Goal: Information Seeking & Learning: Understand process/instructions

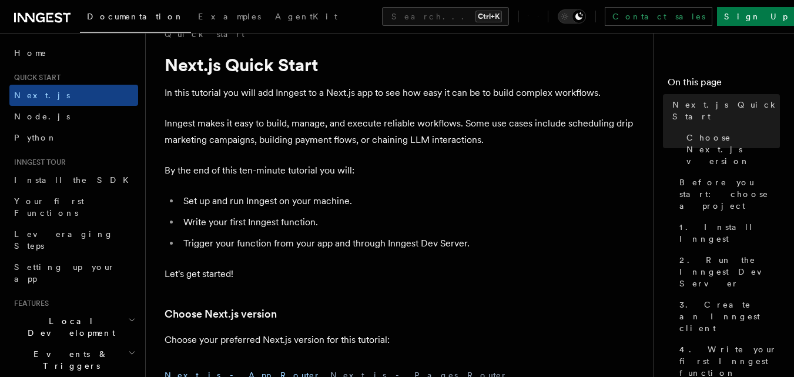
scroll to position [47, 0]
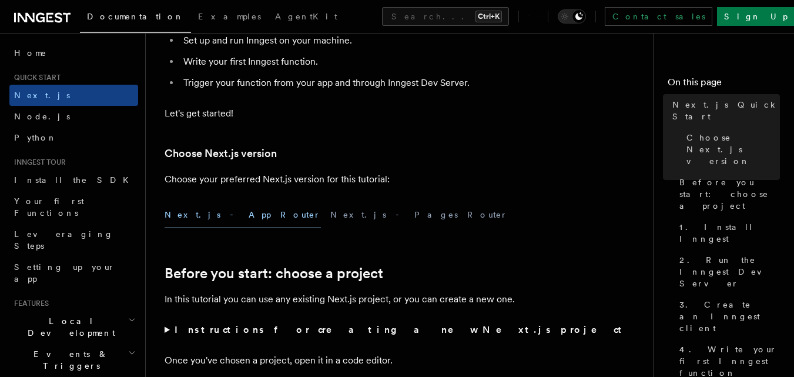
scroll to position [259, 0]
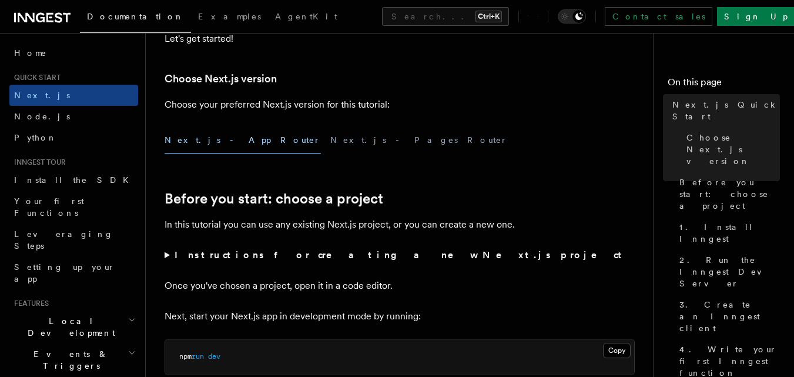
click at [330, 142] on button "Next.js - Pages Router" at bounding box center [418, 140] width 177 height 26
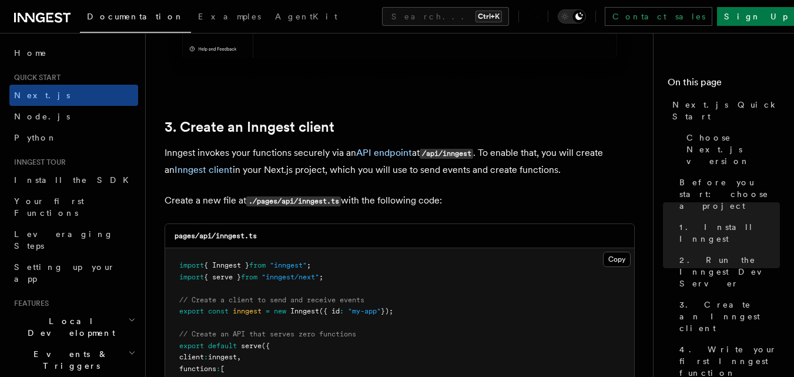
scroll to position [1387, 0]
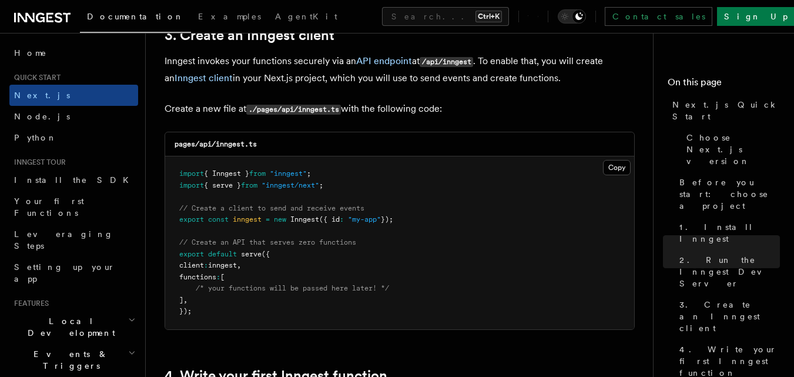
click at [378, 211] on pre "import { Inngest } from "inngest" ; import { serve } from "inngest/next" ; // C…" at bounding box center [399, 242] width 469 height 173
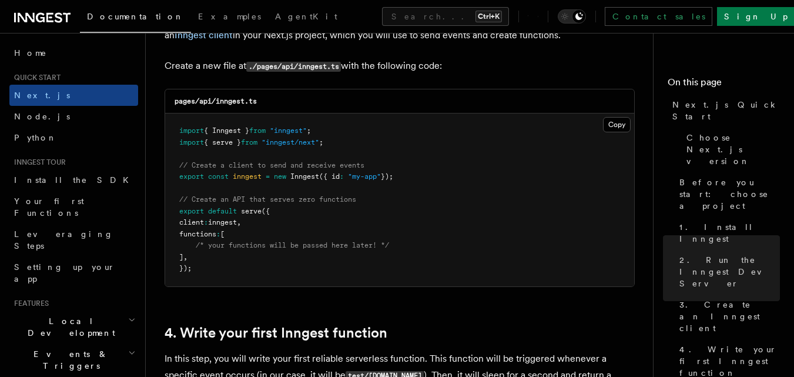
scroll to position [1410, 0]
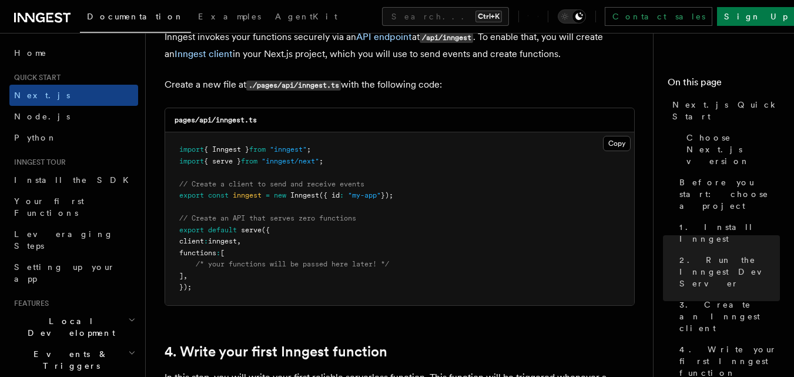
click at [264, 143] on div "pages/api/inngest.ts Copy Copied import { Inngest } from "inngest" ; import { s…" at bounding box center [400, 207] width 470 height 198
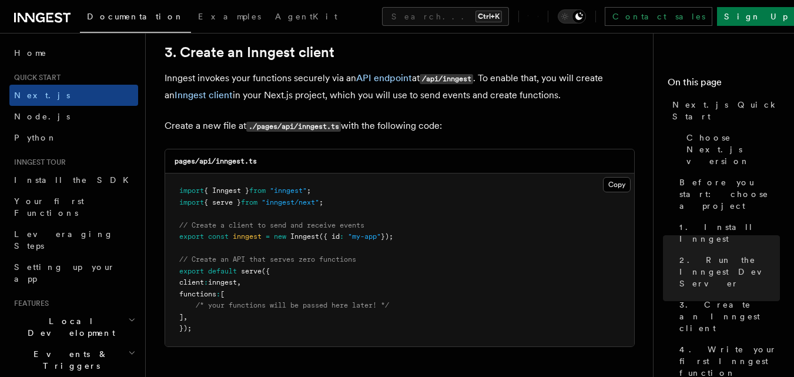
scroll to position [1387, 0]
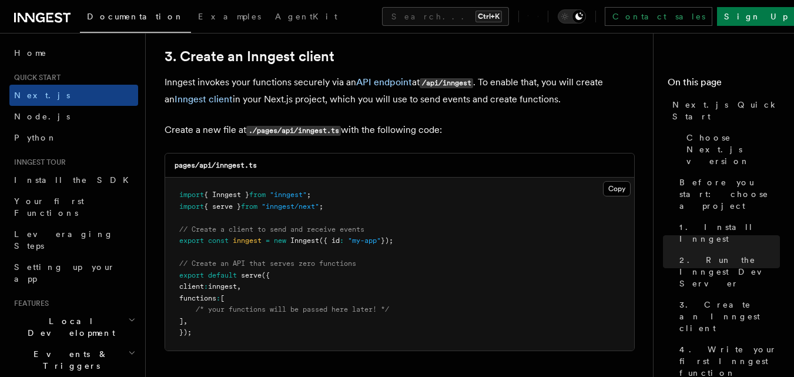
click at [313, 213] on pre "import { Inngest } from "inngest" ; import { serve } from "inngest/next" ; // C…" at bounding box center [399, 263] width 469 height 173
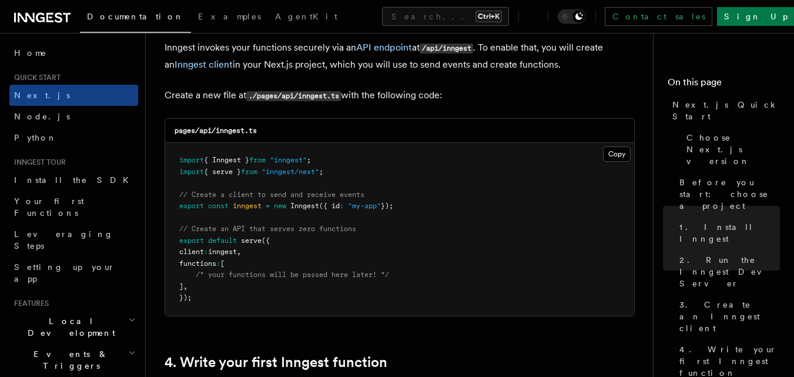
scroll to position [1434, 0]
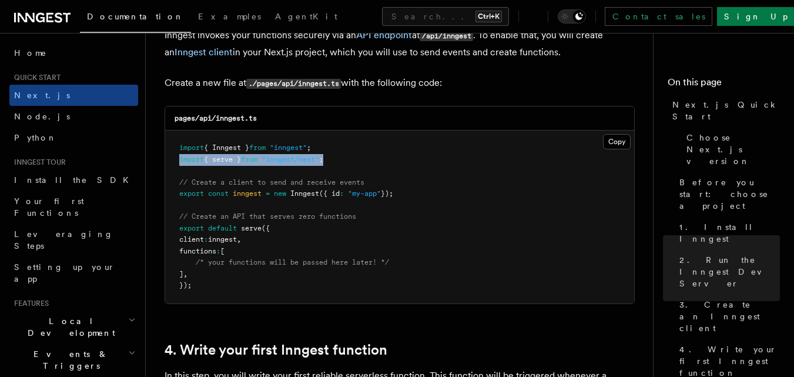
drag, startPoint x: 338, startPoint y: 156, endPoint x: 172, endPoint y: 160, distance: 166.3
click at [172, 160] on pre "import { Inngest } from "inngest" ; import { serve } from "inngest/next" ; // C…" at bounding box center [399, 216] width 469 height 173
copy span "import { serve } from "inngest/next" ;"
click at [176, 185] on pre "import { Inngest } from "inngest" ; import { serve } from "inngest/next" ; // C…" at bounding box center [399, 216] width 469 height 173
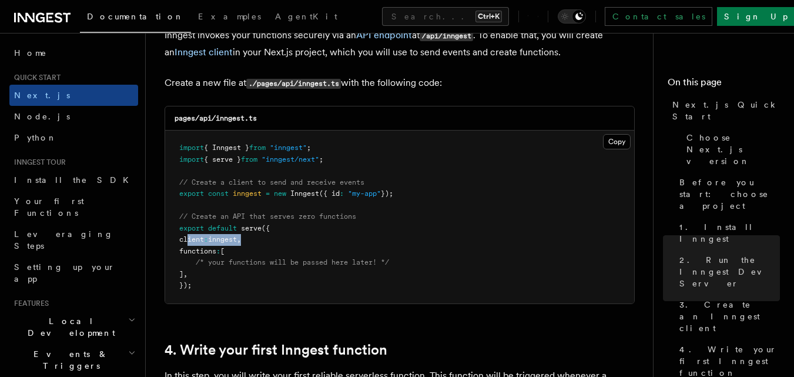
drag, startPoint x: 187, startPoint y: 239, endPoint x: 256, endPoint y: 233, distance: 69.0
click at [256, 233] on pre "import { Inngest } from "inngest" ; import { serve } from "inngest/next" ; // C…" at bounding box center [399, 216] width 469 height 173
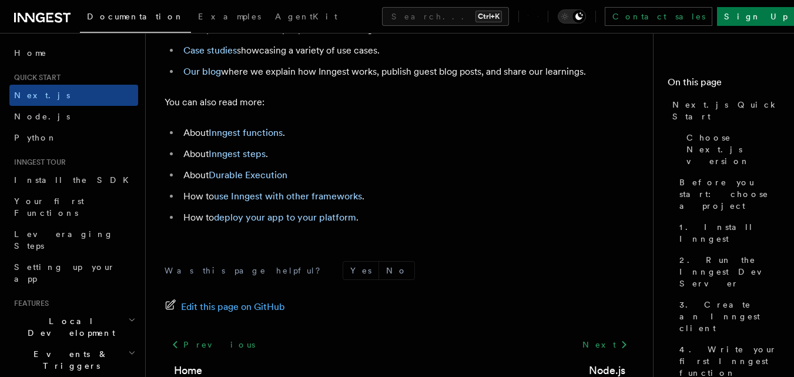
scroll to position [7169, 0]
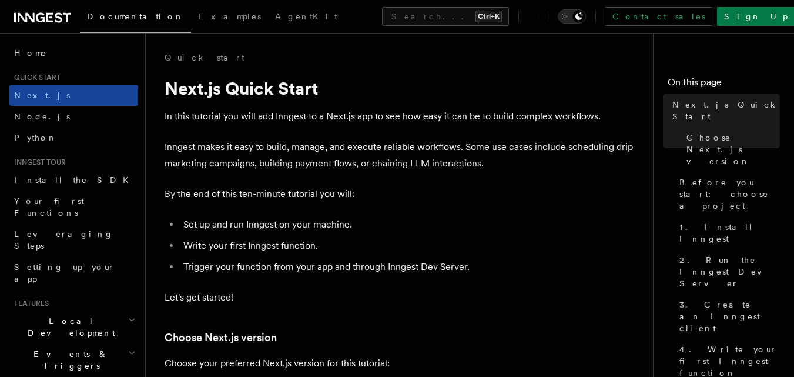
click at [47, 102] on link "Next.js" at bounding box center [73, 95] width 129 height 21
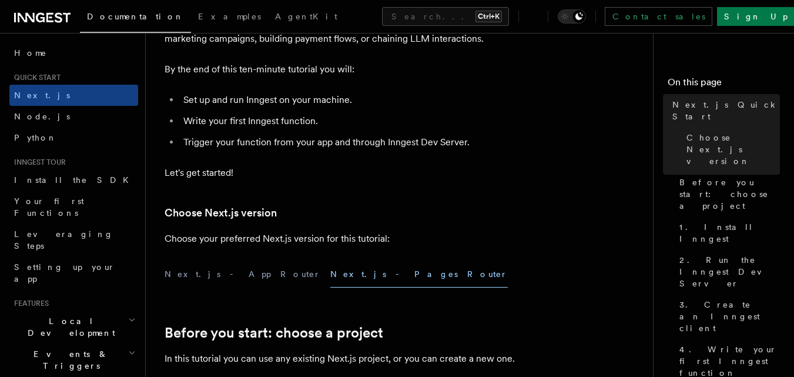
scroll to position [235, 0]
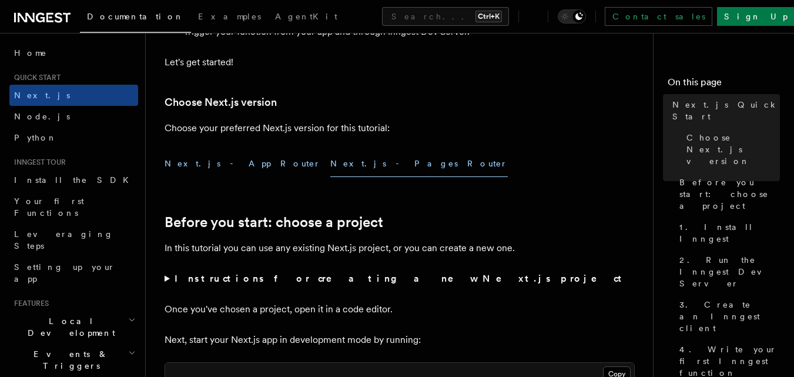
click at [209, 167] on button "Next.js - App Router" at bounding box center [243, 163] width 156 height 26
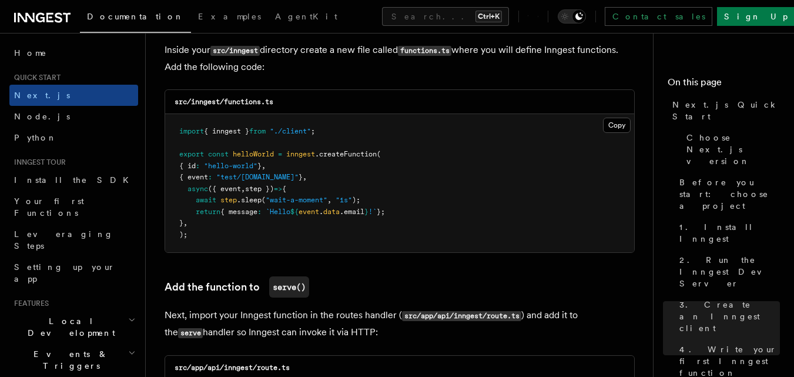
scroll to position [2092, 0]
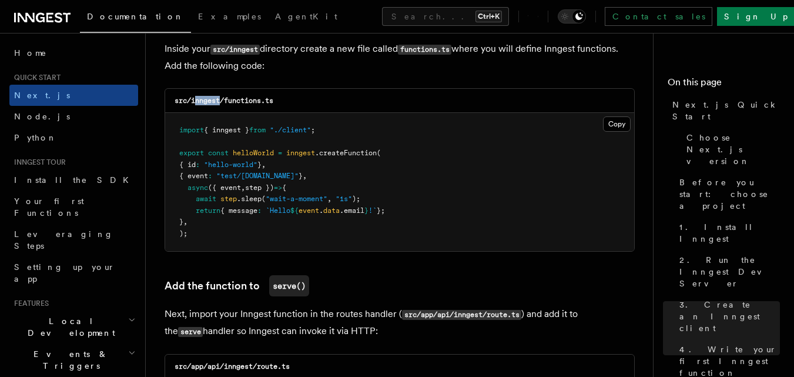
drag, startPoint x: 221, startPoint y: 102, endPoint x: 194, endPoint y: 101, distance: 27.1
click at [194, 101] on code "src/inngest/functions.ts" at bounding box center [224, 100] width 99 height 8
drag, startPoint x: 276, startPoint y: 100, endPoint x: 225, endPoint y: 105, distance: 50.8
click at [225, 105] on code "src/inngest/functions.ts" at bounding box center [224, 100] width 99 height 8
copy code "functions.ts"
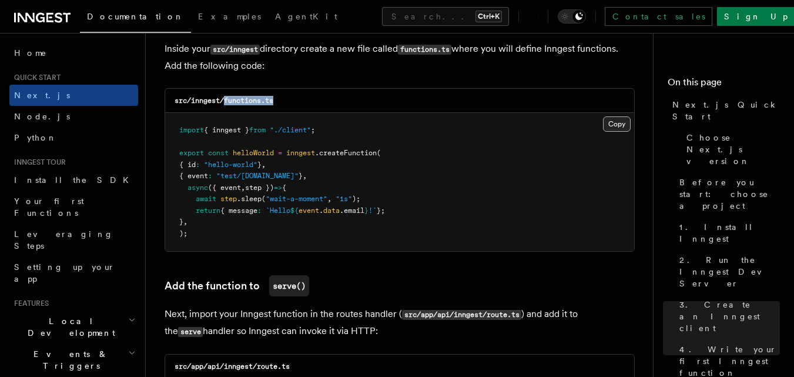
click at [611, 120] on button "Copy Copied" at bounding box center [617, 123] width 28 height 15
